Goal: Task Accomplishment & Management: Complete application form

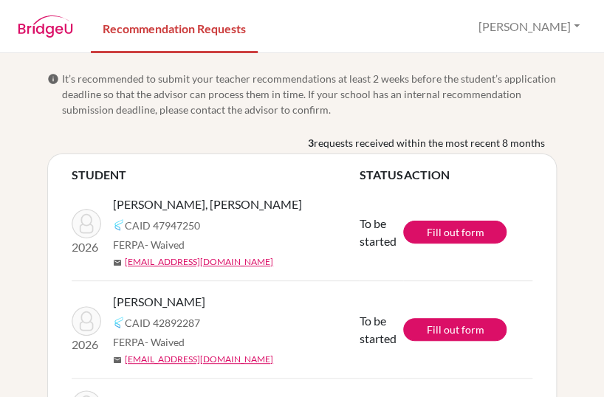
scroll to position [82, 0]
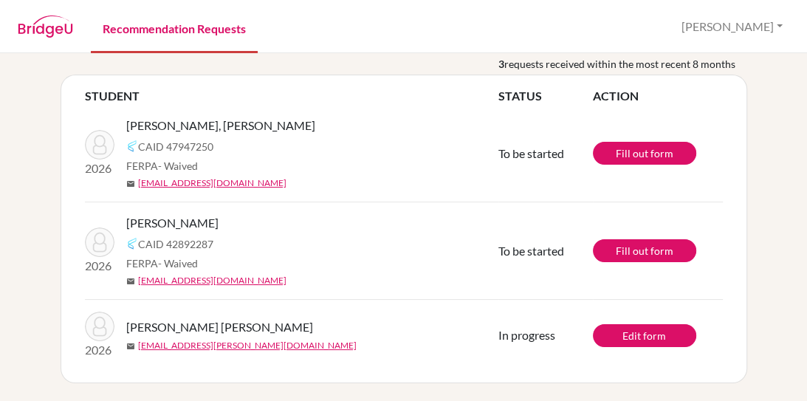
scroll to position [62, 0]
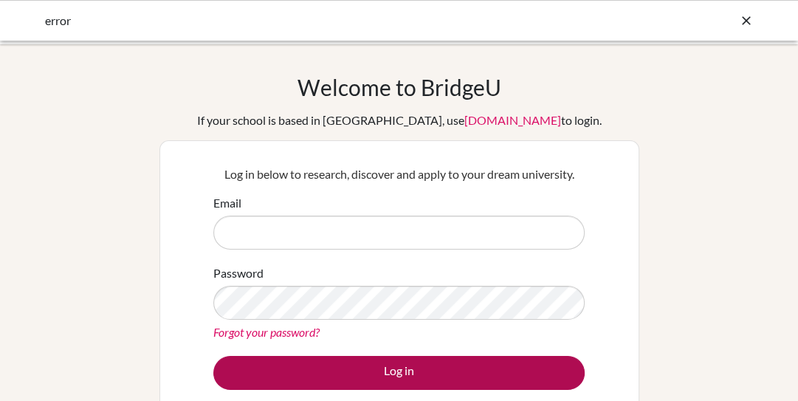
type input "[EMAIL_ADDRESS][DOMAIN_NAME]"
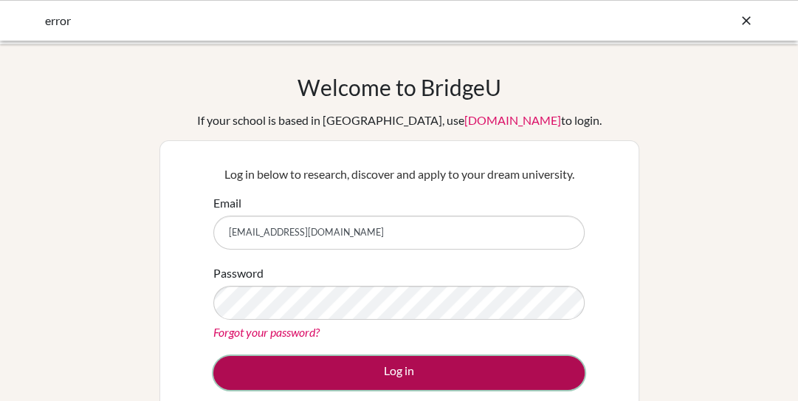
click at [386, 360] on button "Log in" at bounding box center [399, 373] width 372 height 34
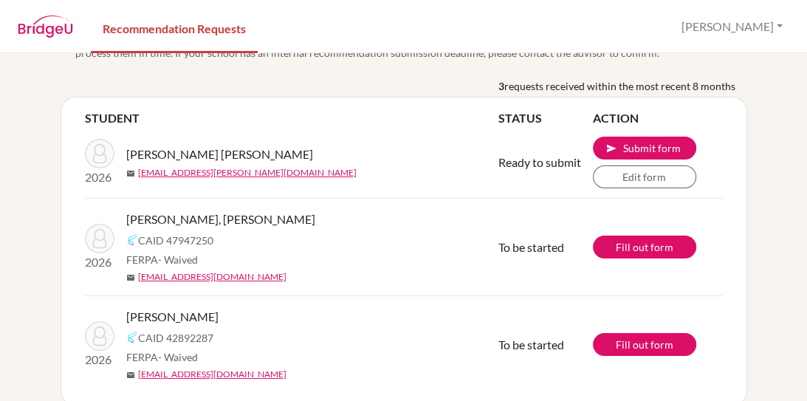
scroll to position [62, 0]
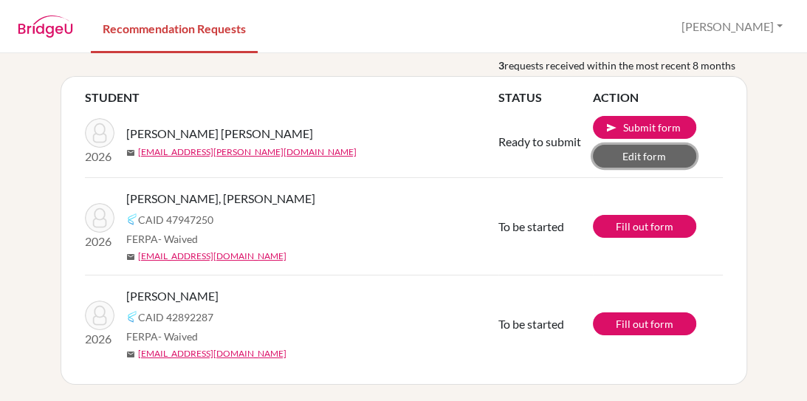
click at [621, 153] on link "Edit form" at bounding box center [644, 156] width 103 height 23
